Goal: Information Seeking & Learning: Learn about a topic

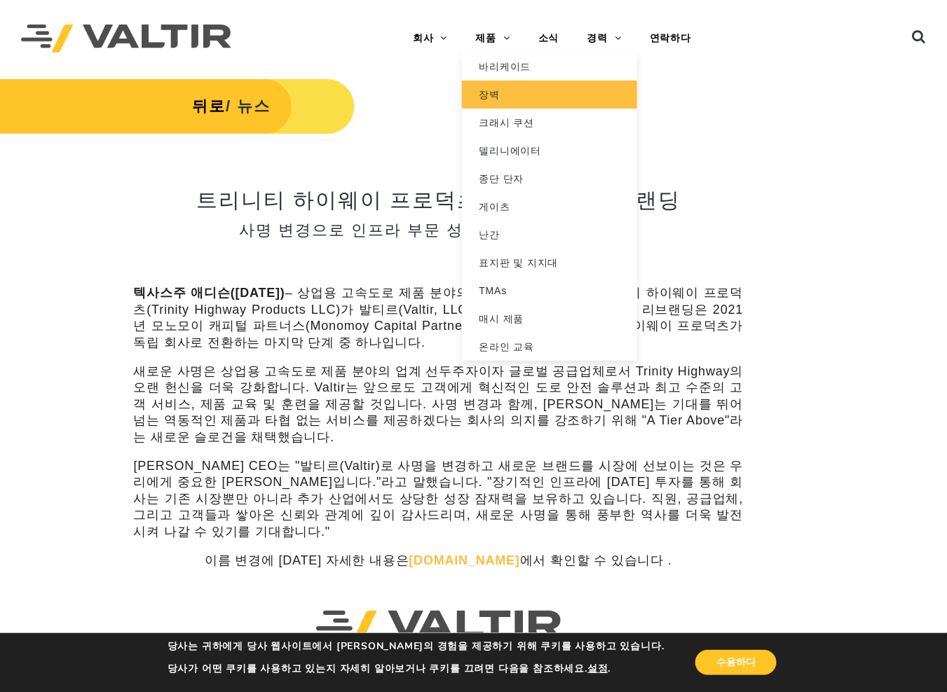
click at [516, 90] on link "장벽" at bounding box center [549, 95] width 175 height 28
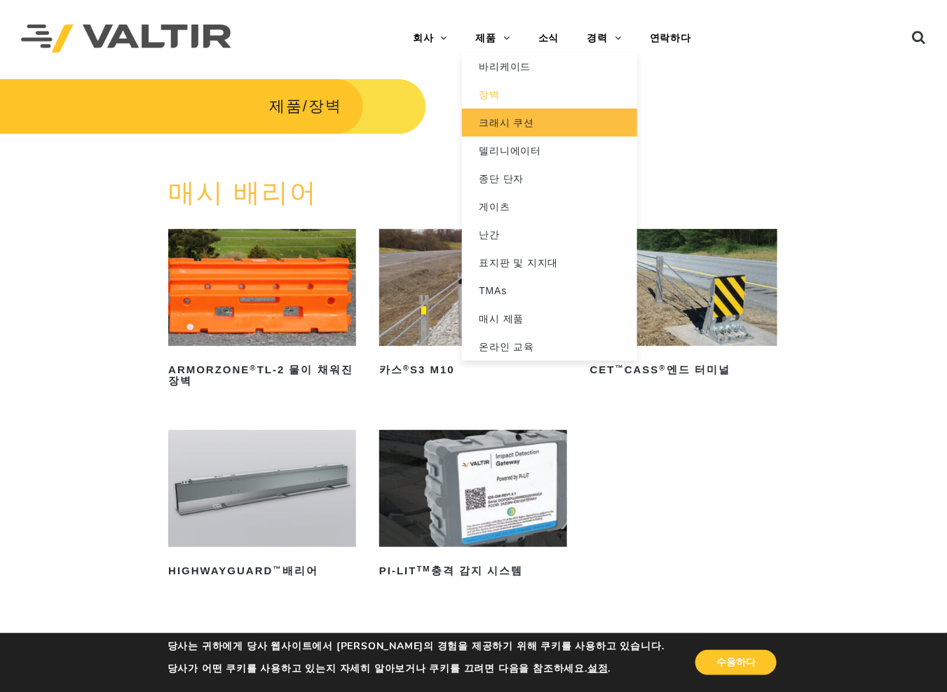
click at [507, 117] on font "크래시 쿠션" at bounding box center [506, 122] width 55 height 11
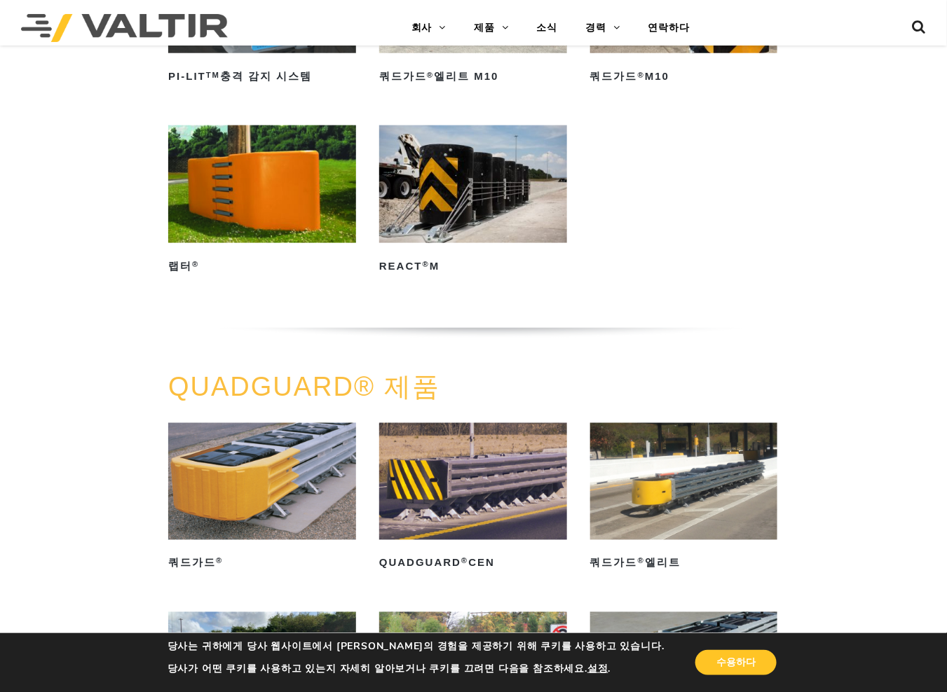
scroll to position [420, 0]
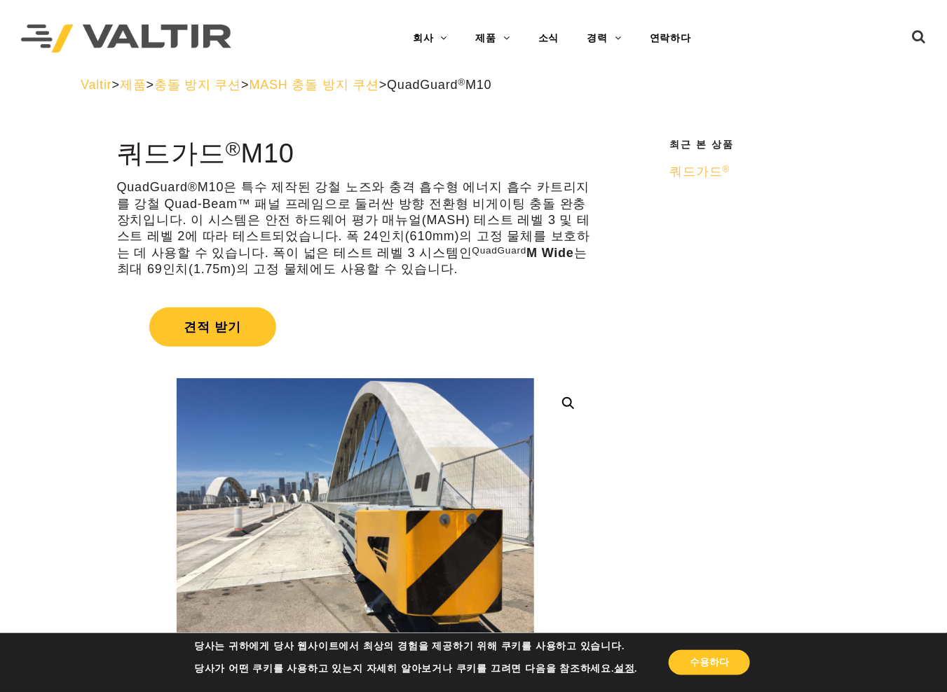
click at [241, 91] on font "충돌 방지 쿠션" at bounding box center [197, 85] width 87 height 14
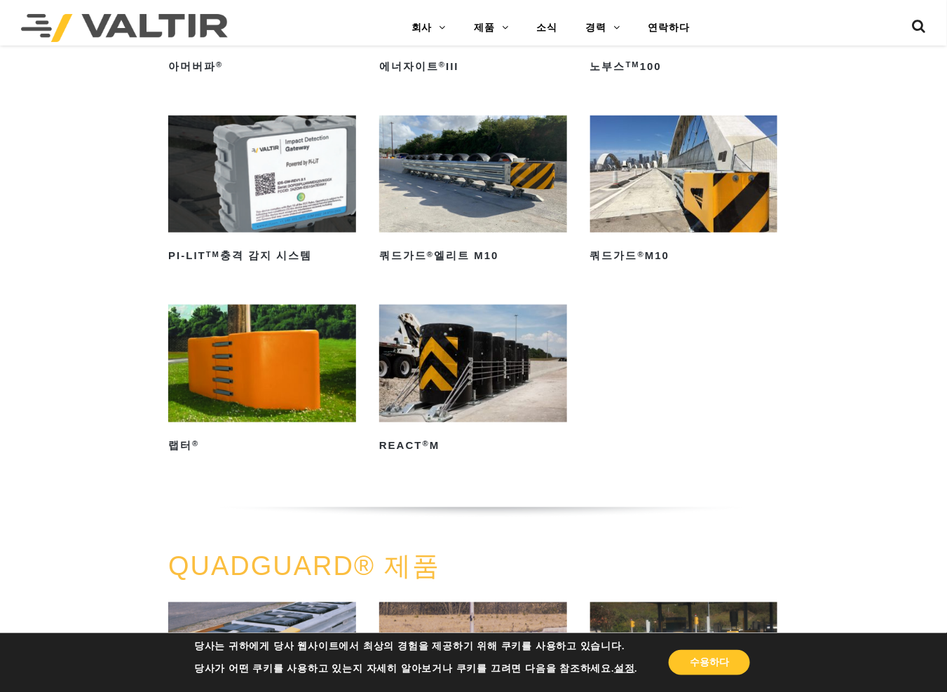
scroll to position [280, 0]
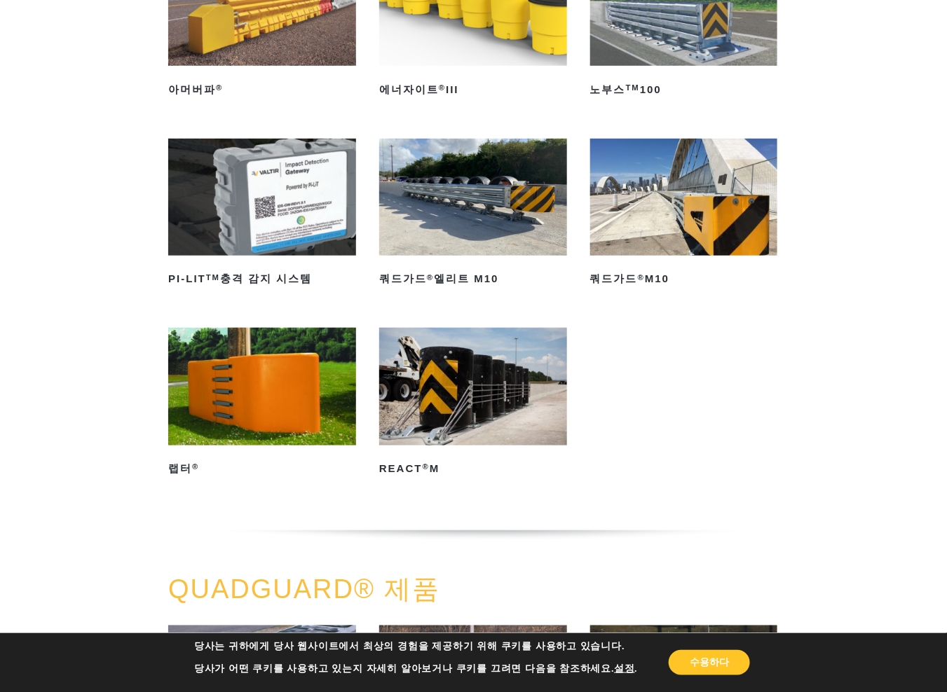
click at [210, 238] on img at bounding box center [262, 197] width 188 height 117
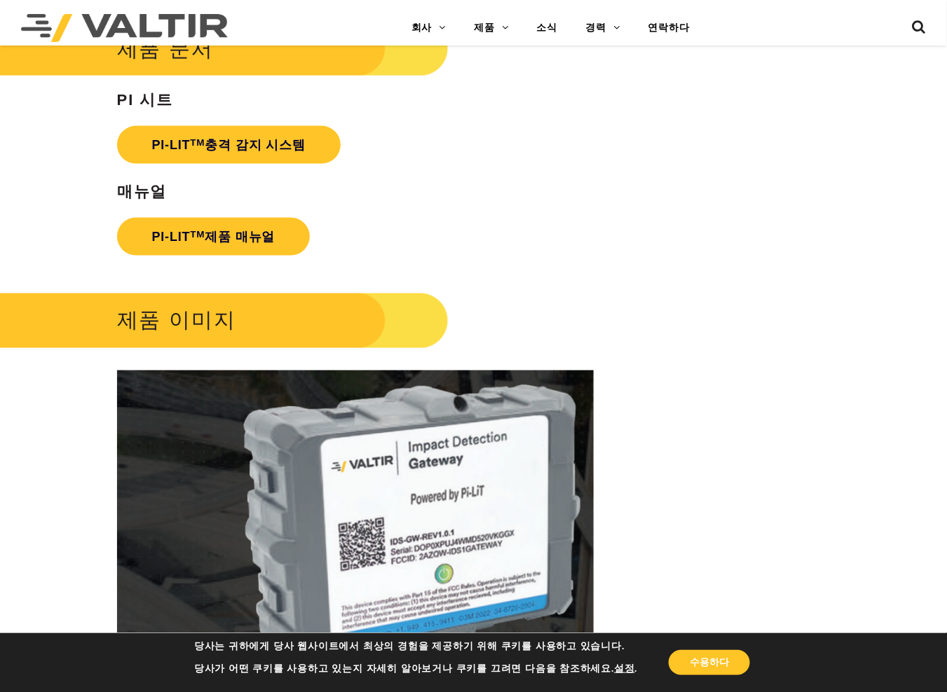
scroll to position [2367, 0]
